Goal: Information Seeking & Learning: Learn about a topic

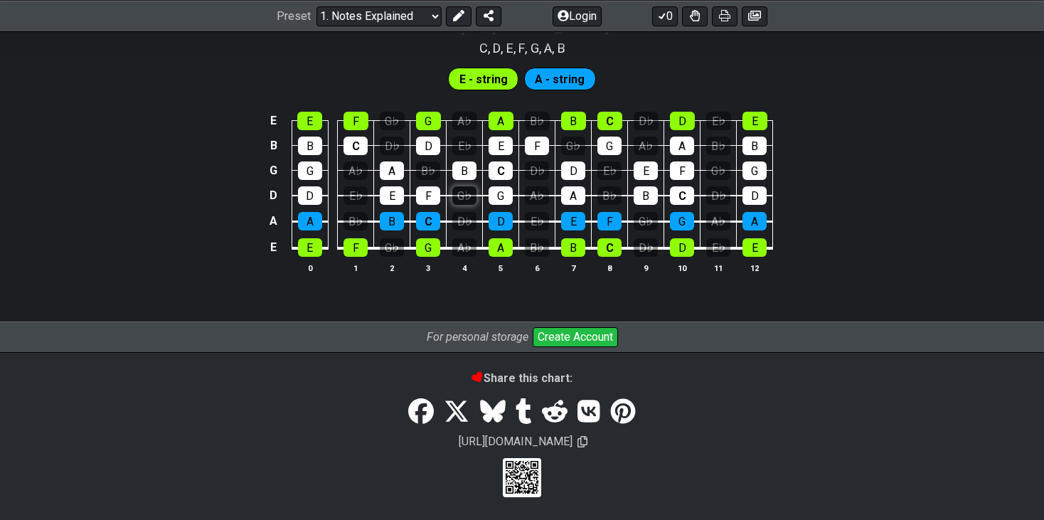
scroll to position [1440, 0]
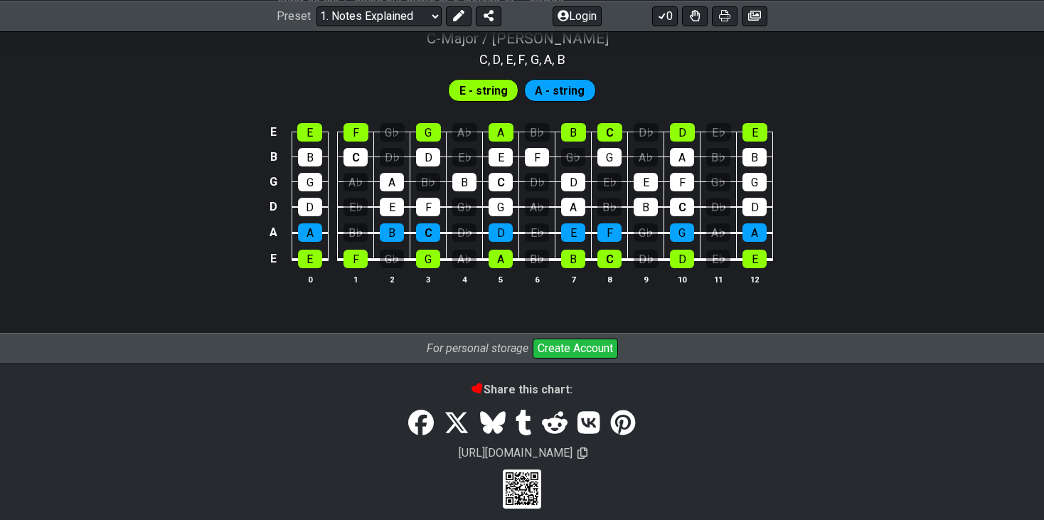
drag, startPoint x: 494, startPoint y: 91, endPoint x: 551, endPoint y: 88, distance: 57.0
click at [551, 88] on div "E - string A - string" at bounding box center [522, 90] width 154 height 28
click at [551, 88] on span "A - string" at bounding box center [560, 90] width 50 height 21
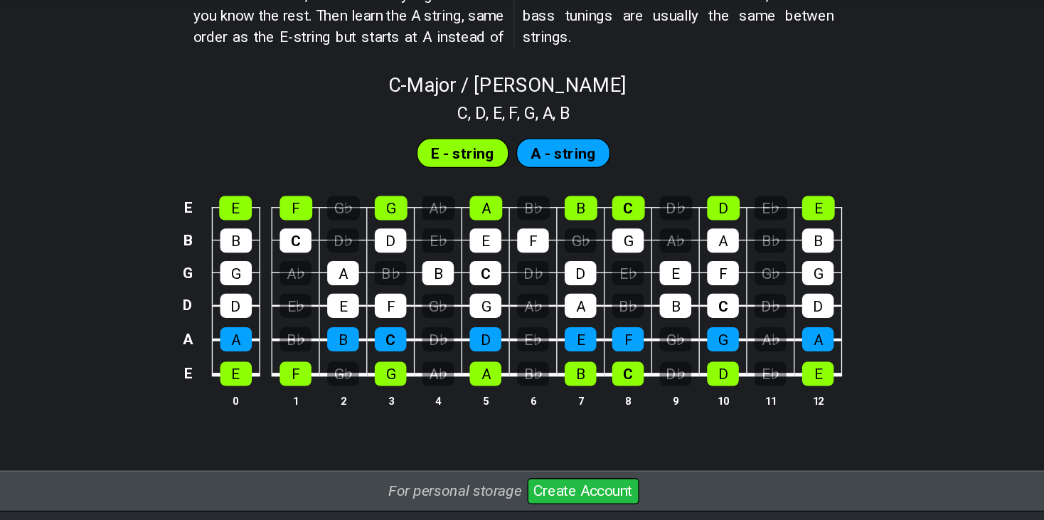
scroll to position [1362, 0]
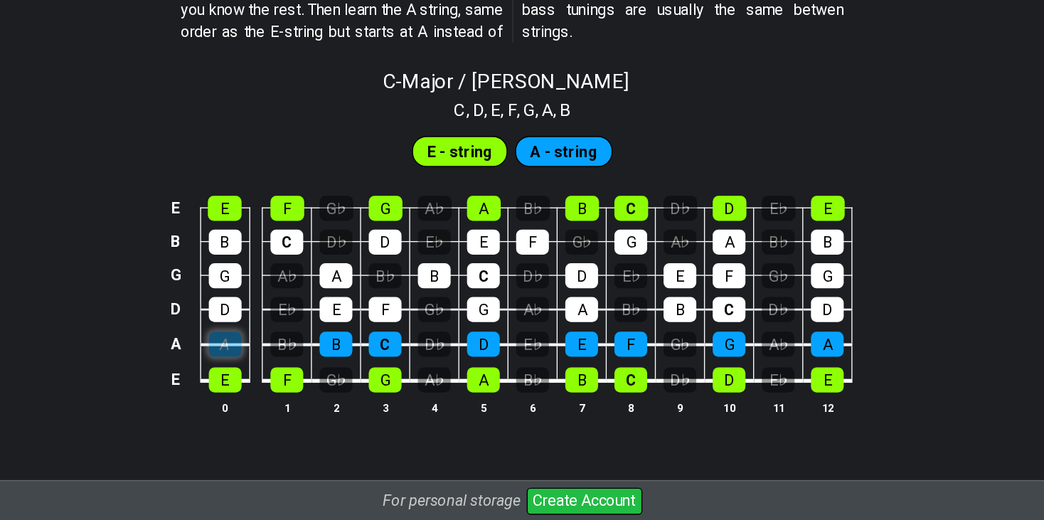
click at [307, 312] on div "A" at bounding box center [310, 309] width 24 height 18
drag, startPoint x: 567, startPoint y: 156, endPoint x: 556, endPoint y: 170, distance: 17.8
click at [556, 170] on span "A - string" at bounding box center [560, 167] width 50 height 21
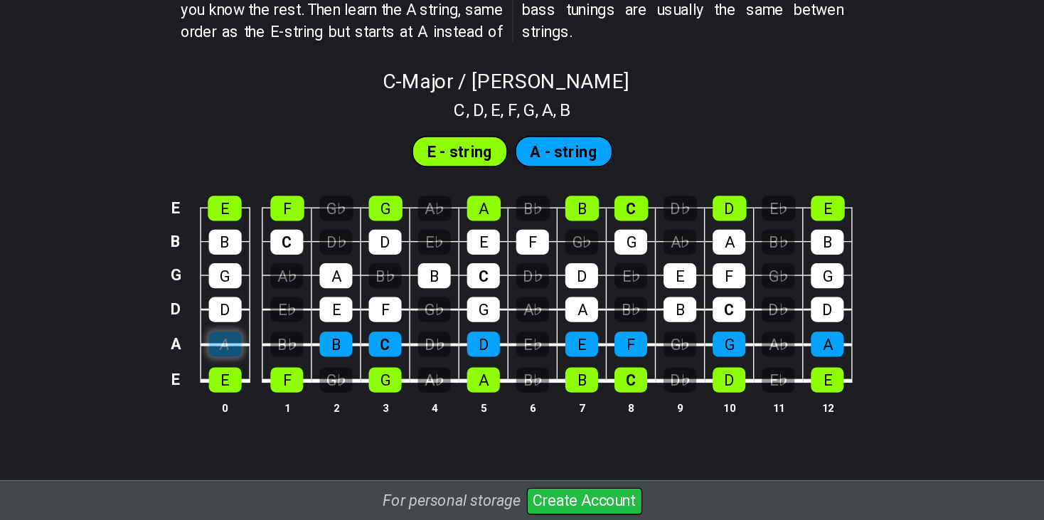
click at [320, 306] on div "A" at bounding box center [310, 309] width 24 height 18
click at [497, 334] on div "A" at bounding box center [501, 336] width 24 height 18
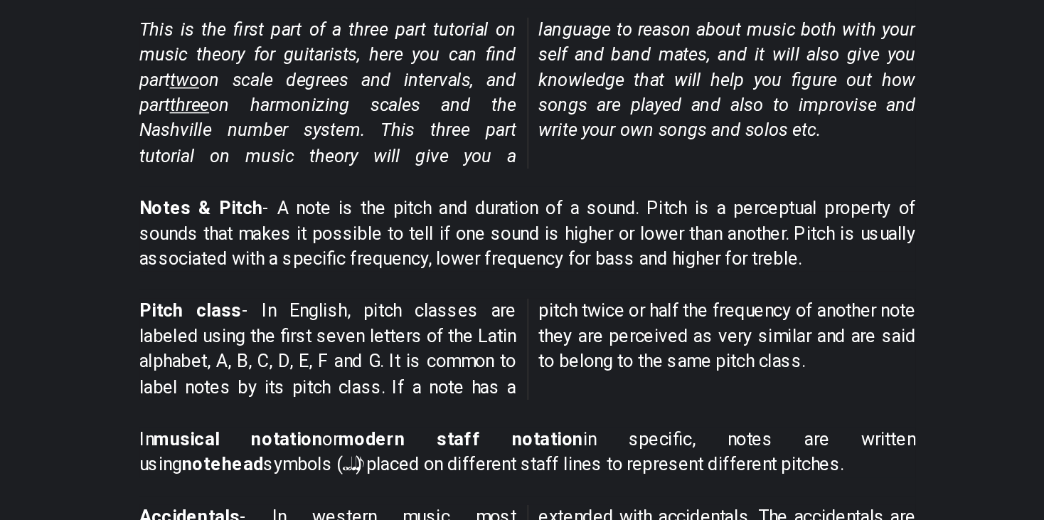
scroll to position [184, 0]
click at [524, 223] on span "This is the first part of a three part tutorial on music theory for guitarists,…" at bounding box center [521, 250] width 489 height 95
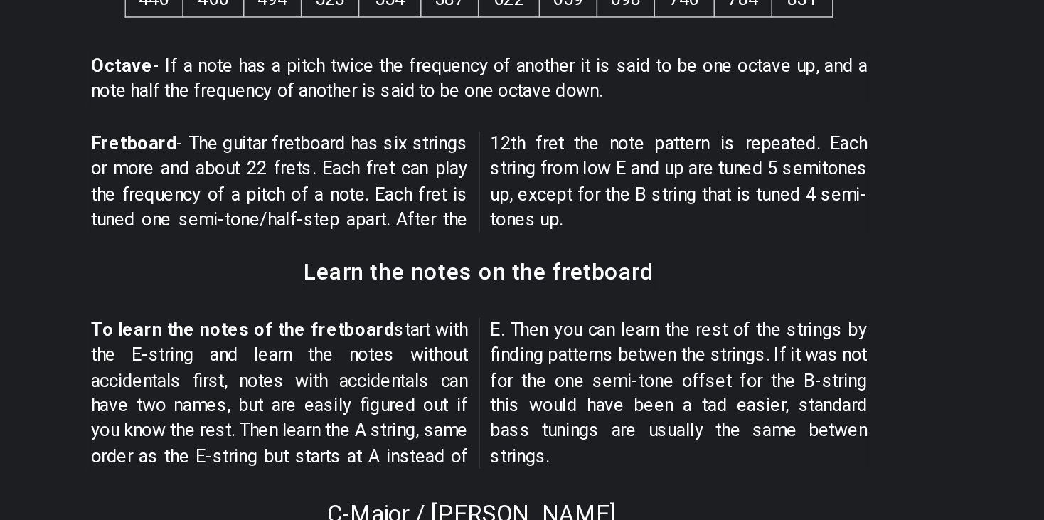
scroll to position [1032, 0]
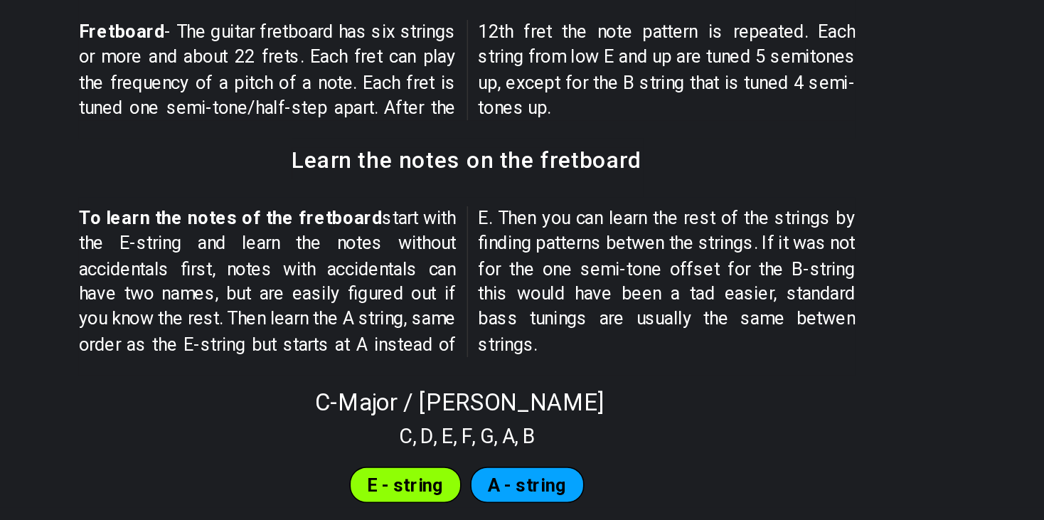
click at [442, 280] on div "Learn the notes on the fretboard" at bounding box center [522, 298] width 221 height 36
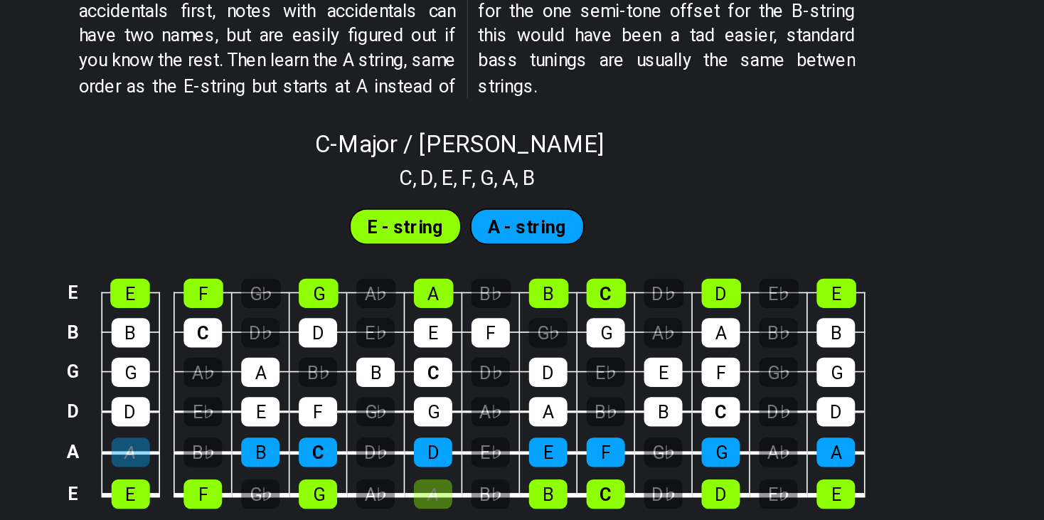
scroll to position [1195, 0]
click at [558, 335] on span "A - string" at bounding box center [560, 335] width 50 height 21
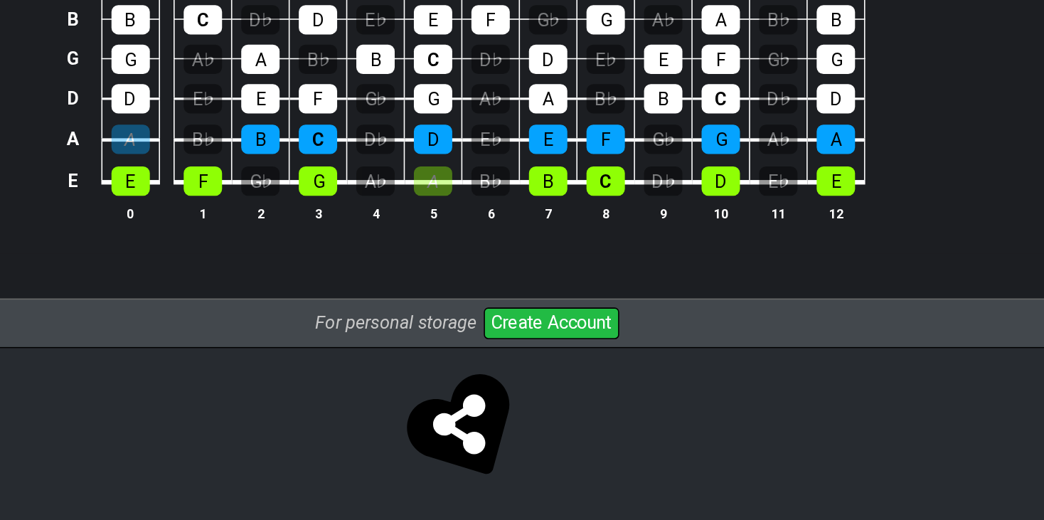
scroll to position [1391, 0]
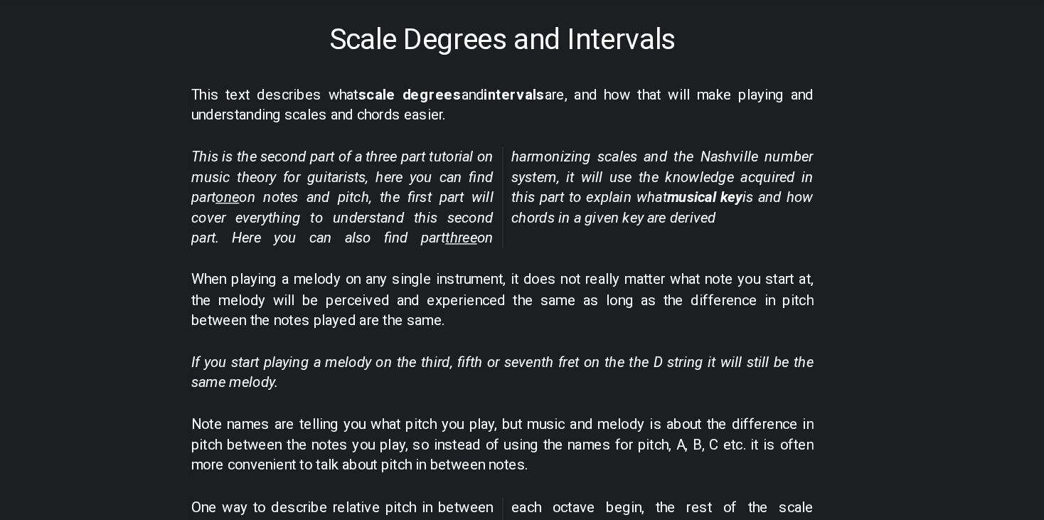
scroll to position [146, 0]
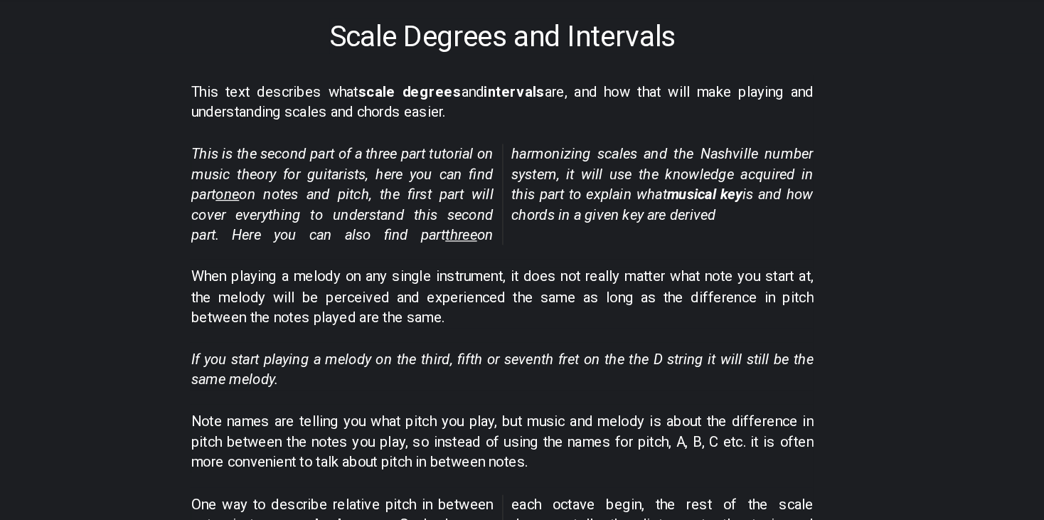
click at [551, 260] on em "This is the second part of a three part tutorial on music theory for guitarists…" at bounding box center [521, 264] width 489 height 78
click at [548, 260] on em "This is the second part of a three part tutorial on music theory for guitarists…" at bounding box center [521, 264] width 489 height 78
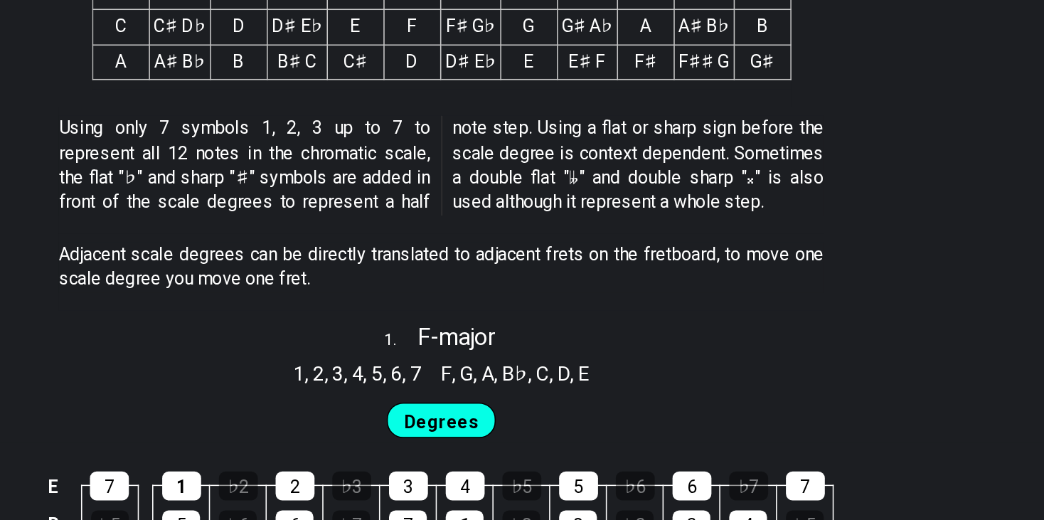
scroll to position [598, 0]
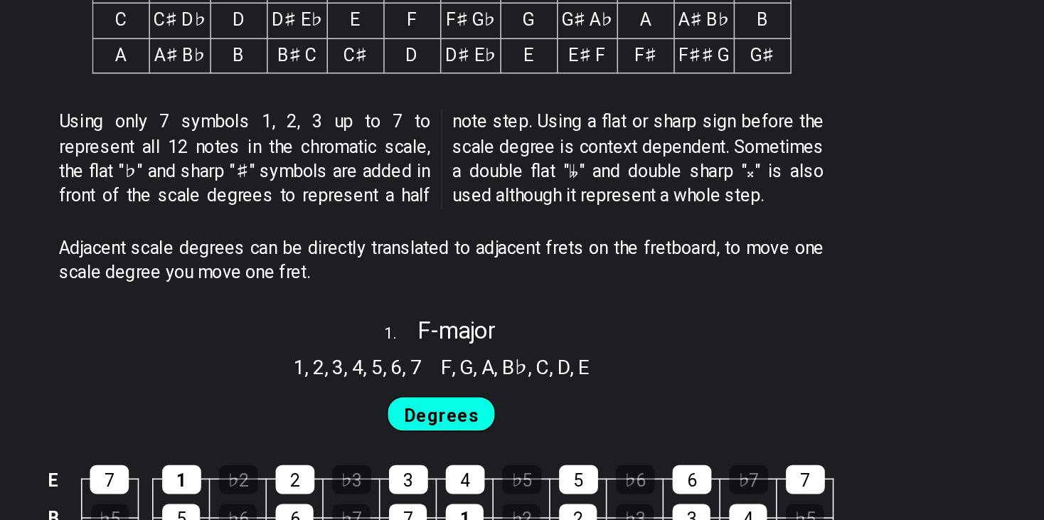
click at [482, 299] on p "Using only 7 symbols 1, 2, 3 up to 7 to represent all 12 notes in the chromatic…" at bounding box center [521, 289] width 489 height 64
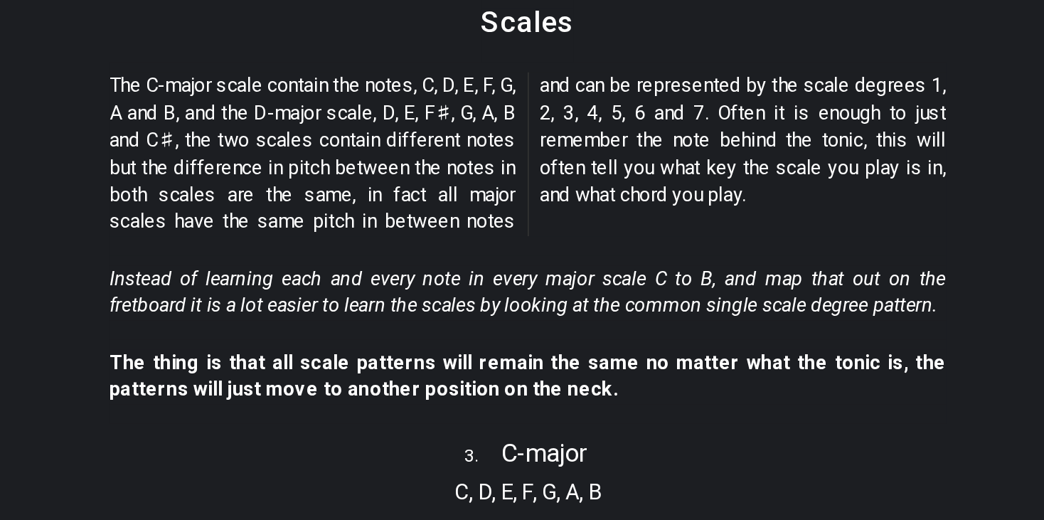
scroll to position [1362, 0]
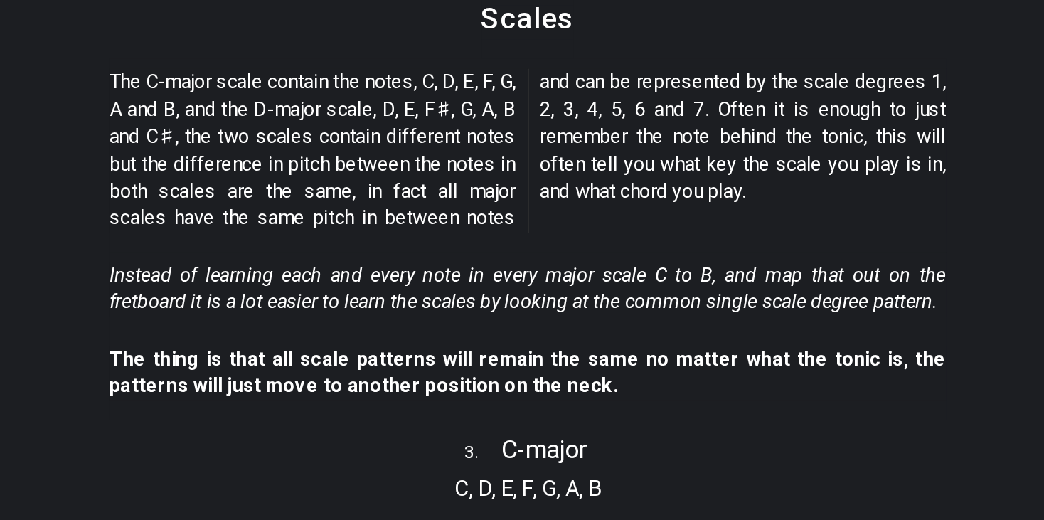
click at [326, 297] on p "The C-major scale contain the notes, C, D, E, F, G, A and B, and the D-major sc…" at bounding box center [521, 282] width 489 height 95
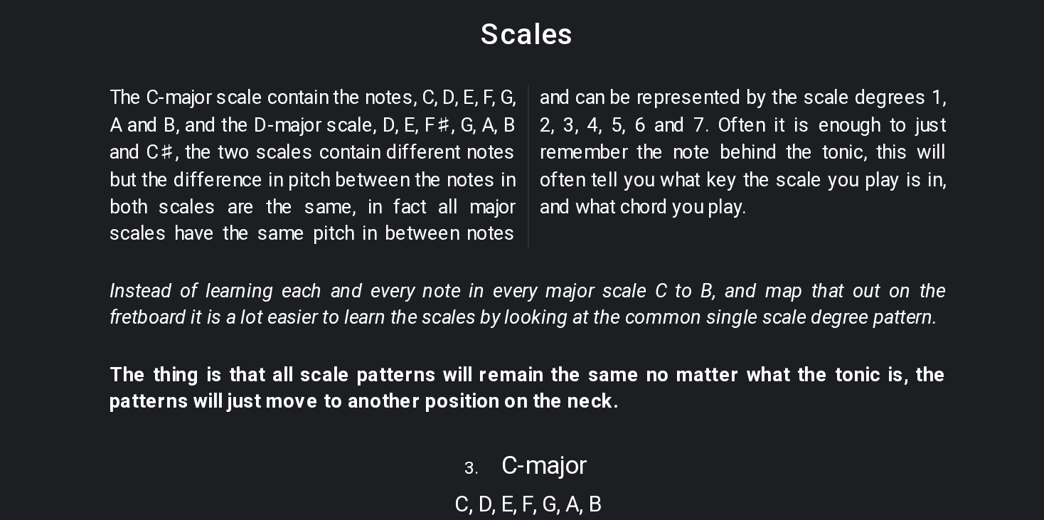
click at [319, 296] on p "The C-major scale contain the notes, C, D, E, F, G, A and B, and the D-major sc…" at bounding box center [521, 282] width 489 height 95
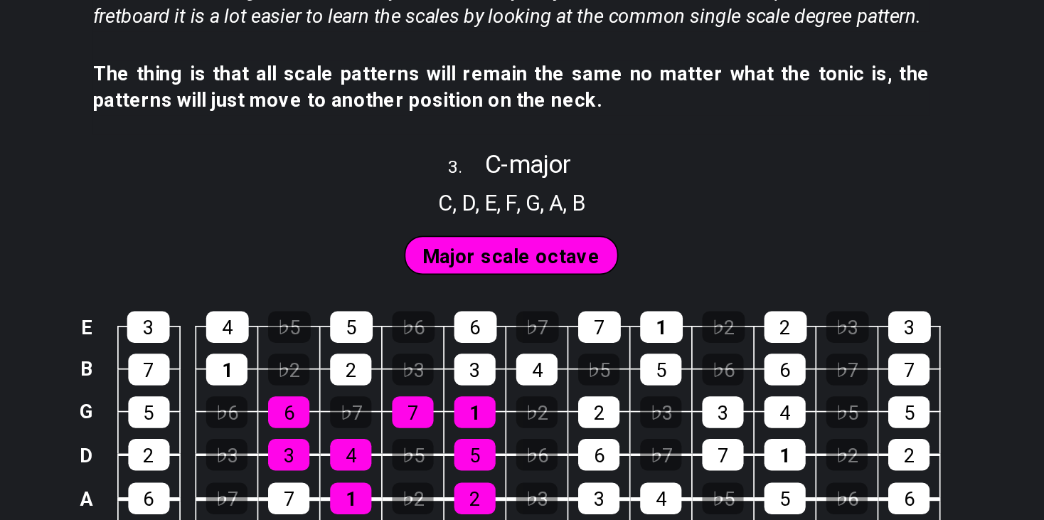
scroll to position [1510, 0]
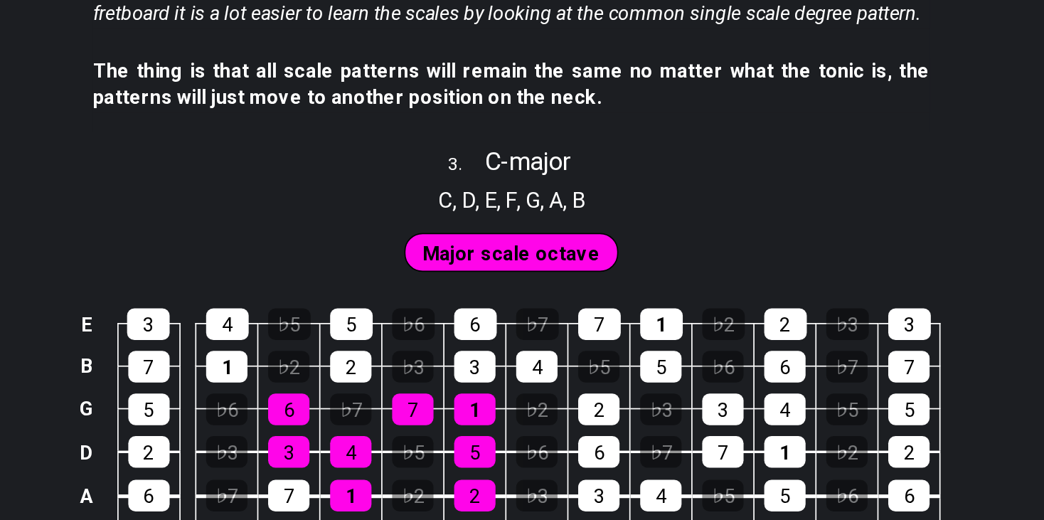
click at [694, 349] on div "Major scale octave" at bounding box center [522, 360] width 1044 height 36
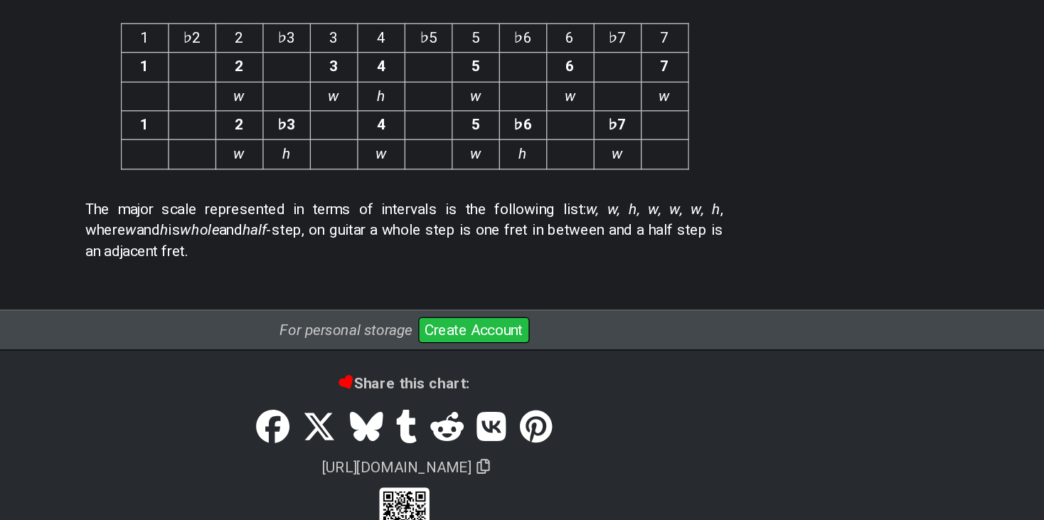
scroll to position [3828, 0]
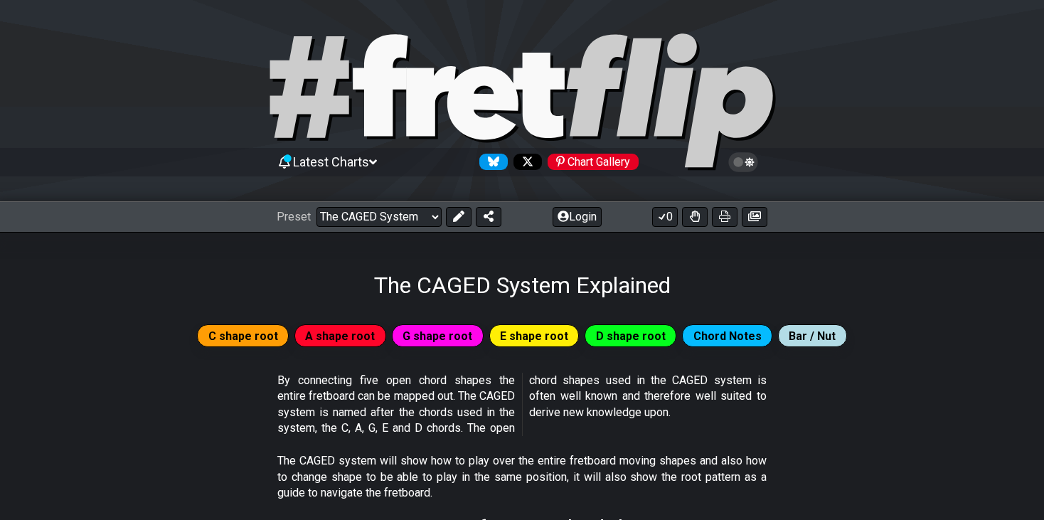
click at [424, 329] on span "G shape root" at bounding box center [438, 336] width 70 height 21
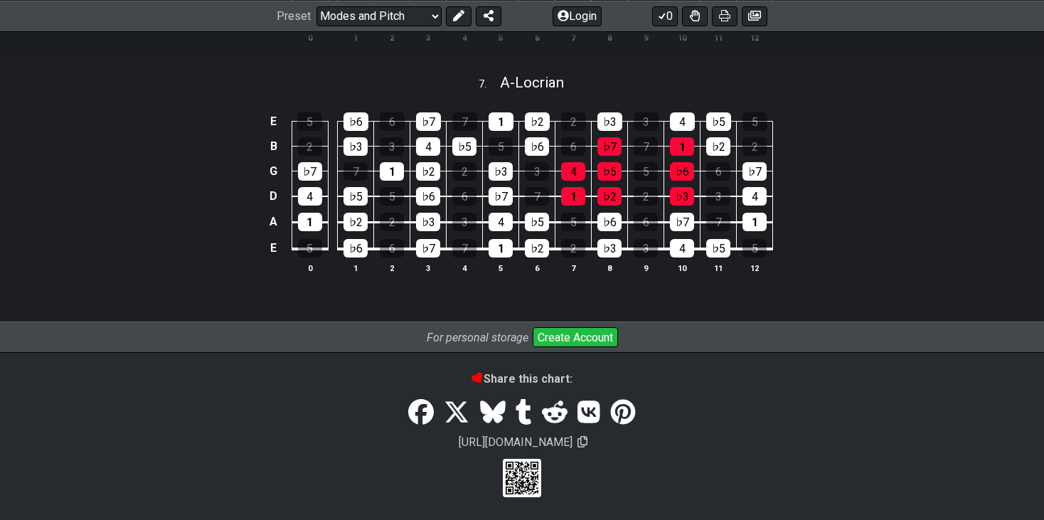
scroll to position [1755, 0]
